Goal: Navigation & Orientation: Understand site structure

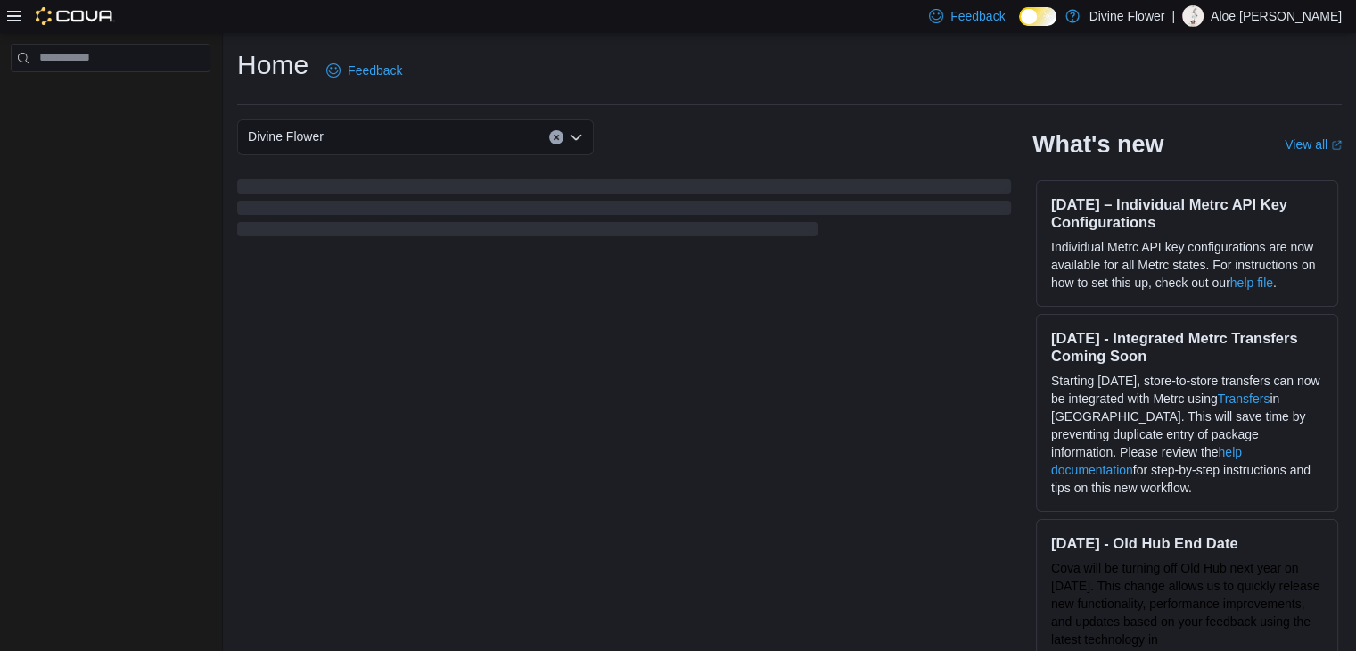
click at [15, 12] on icon at bounding box center [14, 16] width 14 height 14
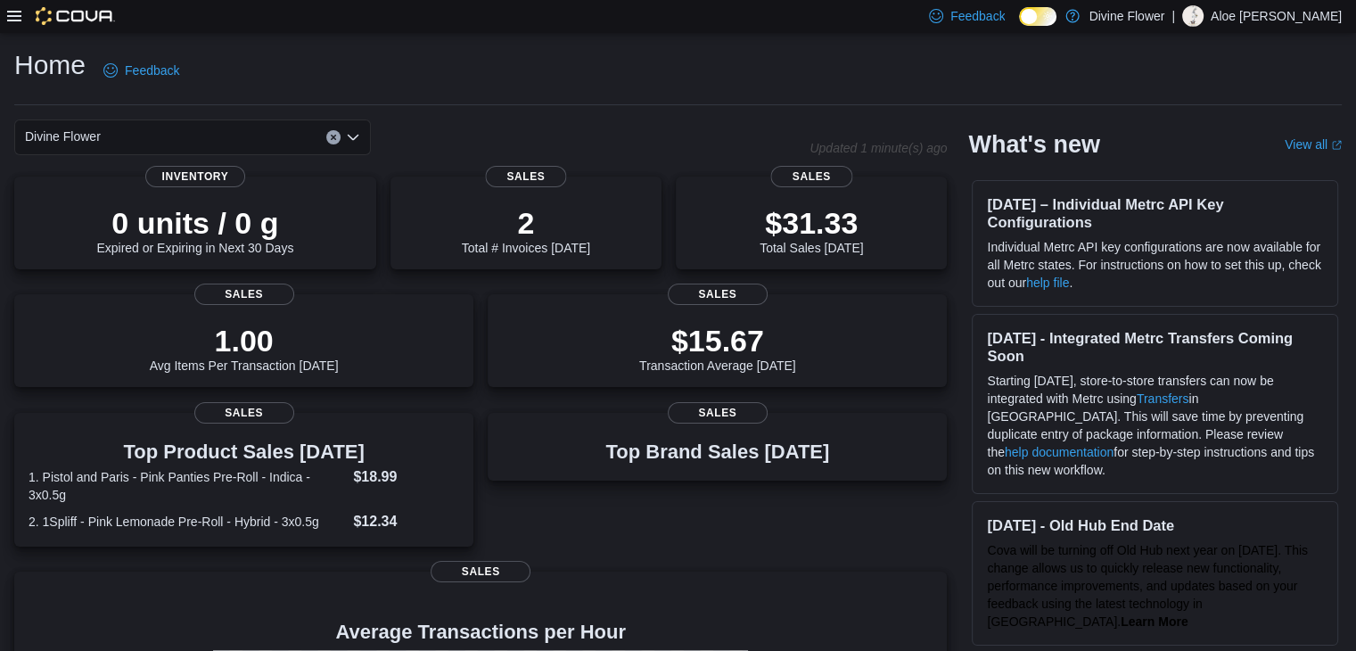
click at [9, 10] on icon at bounding box center [14, 16] width 14 height 14
